Goal: Transaction & Acquisition: Purchase product/service

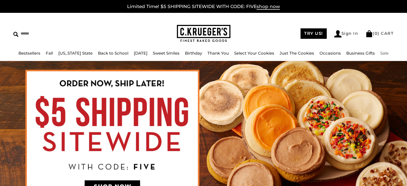
click at [381, 52] on link "Sale" at bounding box center [384, 53] width 8 height 5
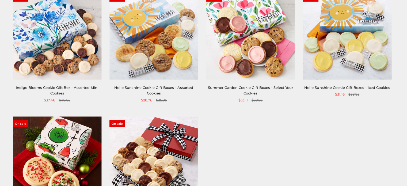
scroll to position [107, 0]
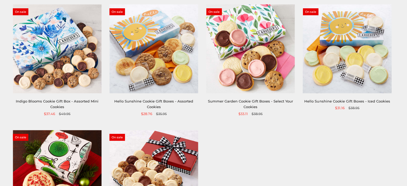
click at [147, 58] on img at bounding box center [153, 49] width 89 height 89
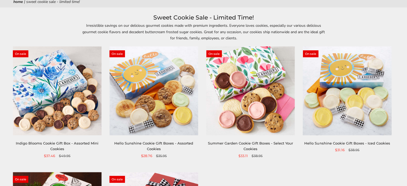
scroll to position [0, 0]
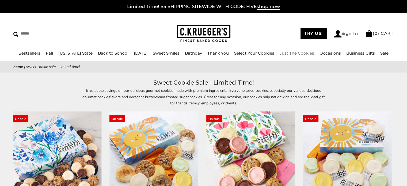
click at [288, 52] on link "Just The Cookies" at bounding box center [297, 53] width 35 height 5
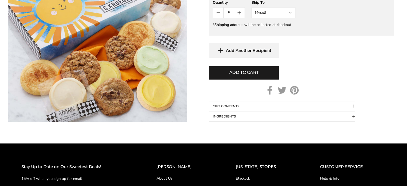
scroll to position [294, 0]
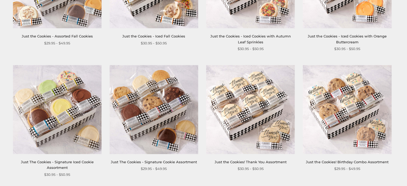
scroll to position [187, 0]
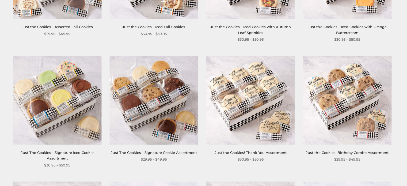
click at [133, 153] on link "Just The Cookies - Signature Cookie Assortment" at bounding box center [154, 152] width 86 height 4
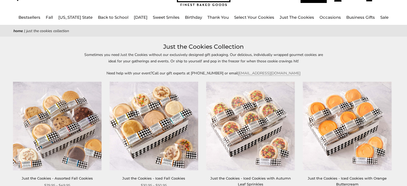
scroll to position [27, 0]
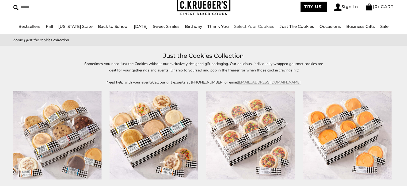
click at [249, 26] on link "Select Your Cookies" at bounding box center [254, 26] width 40 height 5
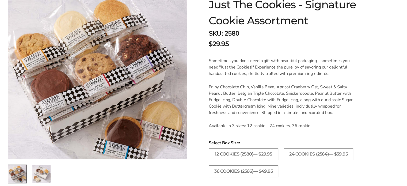
scroll to position [107, 0]
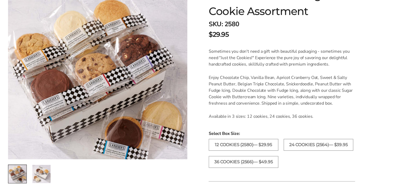
click at [90, 76] on img at bounding box center [97, 79] width 179 height 159
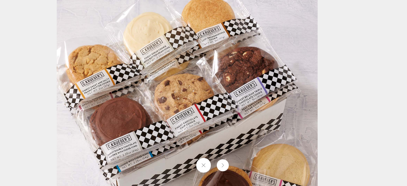
drag, startPoint x: 180, startPoint y: 44, endPoint x: 110, endPoint y: 78, distance: 77.5
click at [110, 79] on img at bounding box center [187, 112] width 261 height 261
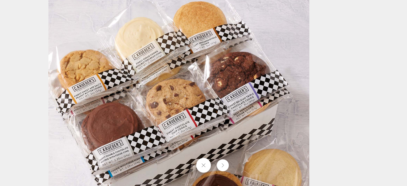
drag, startPoint x: 207, startPoint y: 60, endPoint x: 125, endPoint y: 71, distance: 82.2
click at [125, 71] on img at bounding box center [178, 117] width 261 height 261
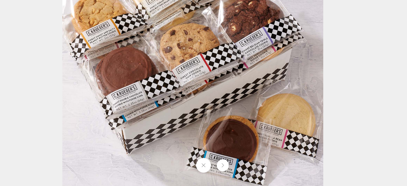
drag, startPoint x: 178, startPoint y: 130, endPoint x: 128, endPoint y: 58, distance: 88.2
click at [128, 58] on img at bounding box center [192, 62] width 261 height 261
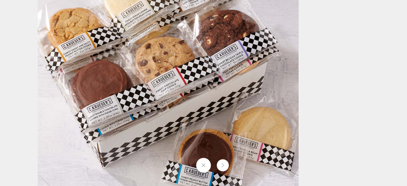
drag, startPoint x: 180, startPoint y: 82, endPoint x: 74, endPoint y: 98, distance: 107.7
click at [74, 98] on img at bounding box center [168, 75] width 261 height 261
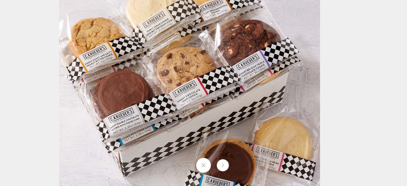
drag, startPoint x: 217, startPoint y: 90, endPoint x: 172, endPoint y: 100, distance: 45.8
click at [172, 100] on img at bounding box center [189, 85] width 261 height 261
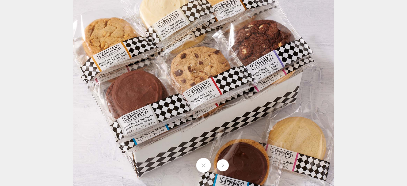
click at [205, 169] on button at bounding box center [203, 165] width 15 height 15
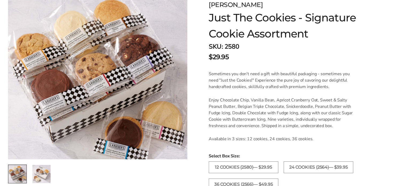
scroll to position [53, 0]
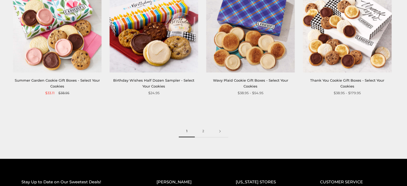
scroll to position [776, 0]
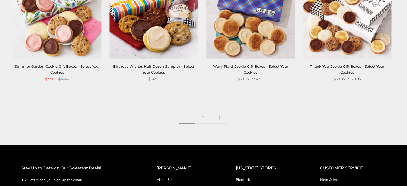
click at [203, 116] on link "2" at bounding box center [203, 117] width 17 height 12
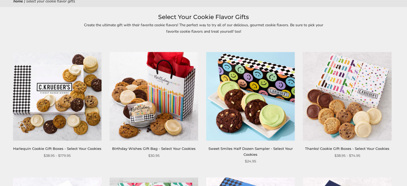
scroll to position [80, 0]
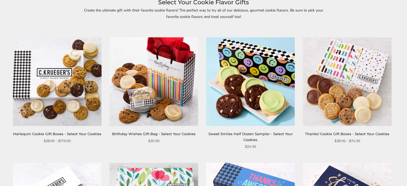
click at [250, 97] on img at bounding box center [250, 81] width 89 height 89
click at [254, 103] on img at bounding box center [250, 81] width 89 height 89
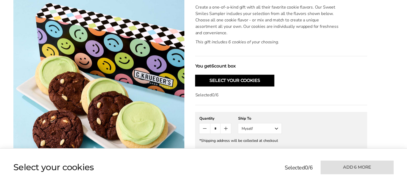
scroll to position [160, 0]
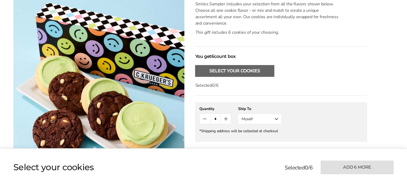
click at [224, 71] on button "Select Your Cookies" at bounding box center [234, 71] width 79 height 12
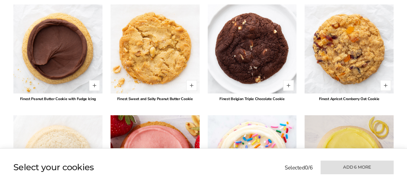
scroll to position [602, 0]
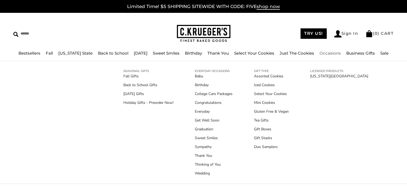
click at [331, 53] on link "Occasions" at bounding box center [329, 53] width 21 height 5
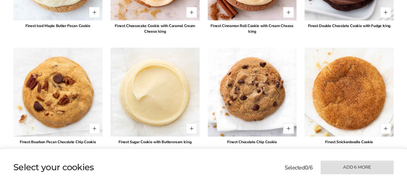
scroll to position [508, 0]
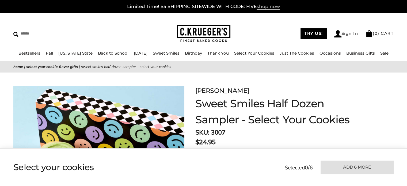
click at [261, 6] on span "shop now" at bounding box center [268, 7] width 23 height 6
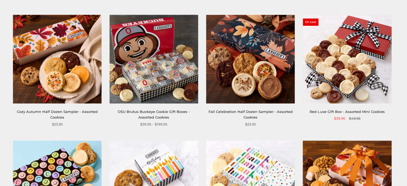
scroll to position [481, 0]
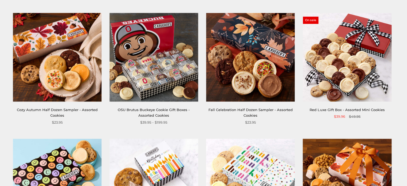
click at [245, 74] on img at bounding box center [250, 57] width 89 height 89
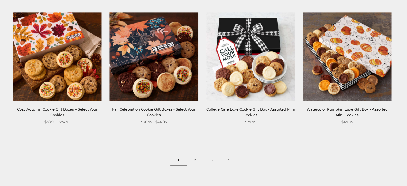
scroll to position [749, 0]
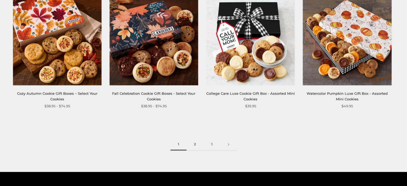
click at [196, 142] on link "2" at bounding box center [194, 144] width 17 height 12
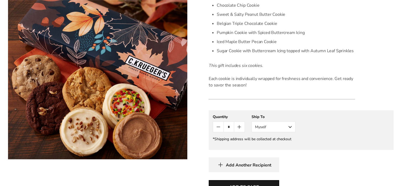
scroll to position [107, 0]
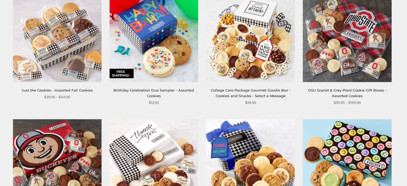
scroll to position [241, 0]
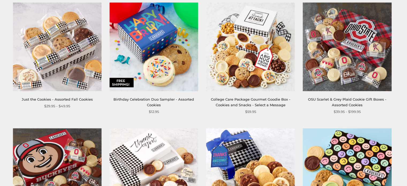
click at [47, 52] on img at bounding box center [57, 46] width 89 height 89
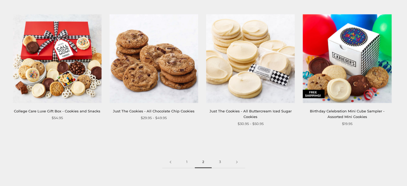
scroll to position [722, 0]
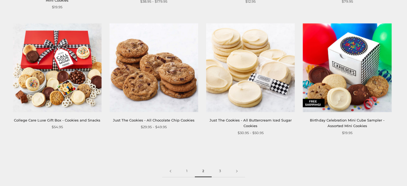
click at [140, 80] on img at bounding box center [153, 68] width 89 height 89
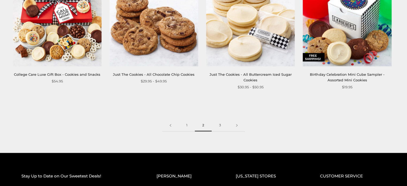
scroll to position [829, 0]
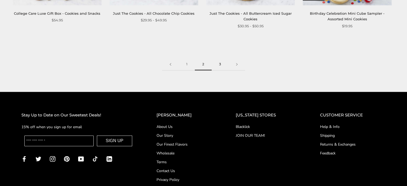
click at [220, 63] on link "3" at bounding box center [220, 64] width 17 height 12
click at [220, 63] on link "3" at bounding box center [220, 65] width 17 height 12
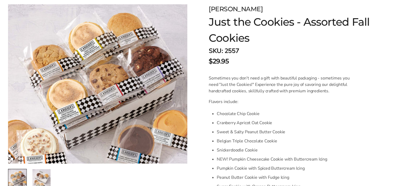
scroll to position [80, 0]
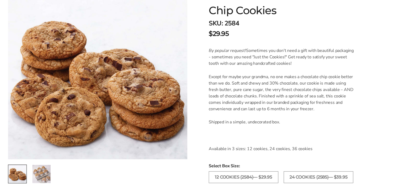
scroll to position [107, 0]
